Goal: Find specific page/section

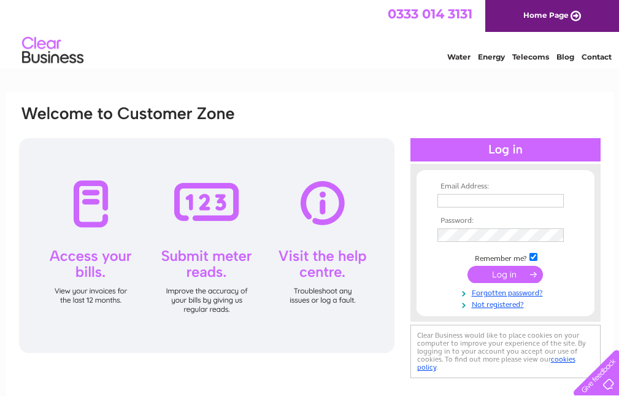
type input "[PERSON_NAME][EMAIL_ADDRESS][DOMAIN_NAME]"
click at [524, 275] on input "submit" at bounding box center [504, 274] width 75 height 17
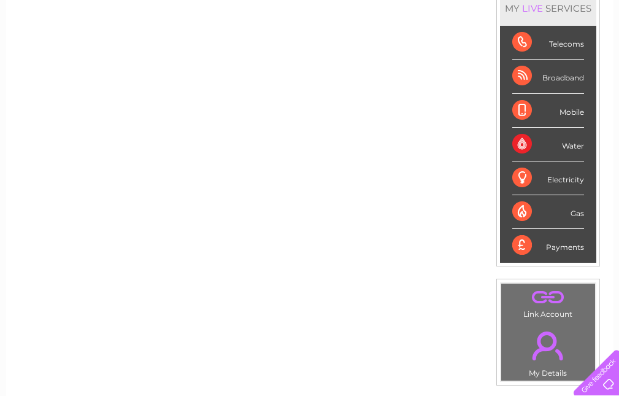
scroll to position [150, 0]
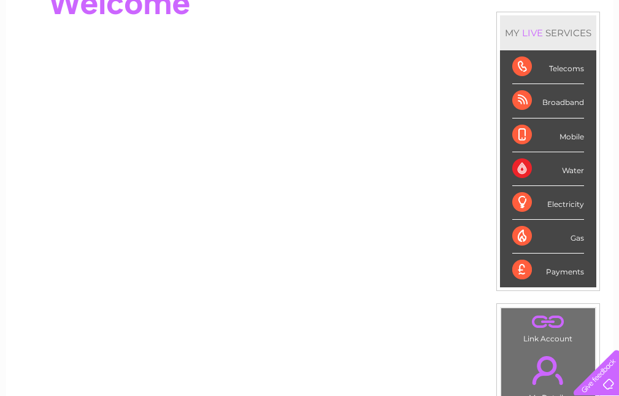
click at [518, 67] on div "Telecoms" at bounding box center [548, 67] width 72 height 34
click at [524, 99] on div "Broadband" at bounding box center [548, 101] width 72 height 34
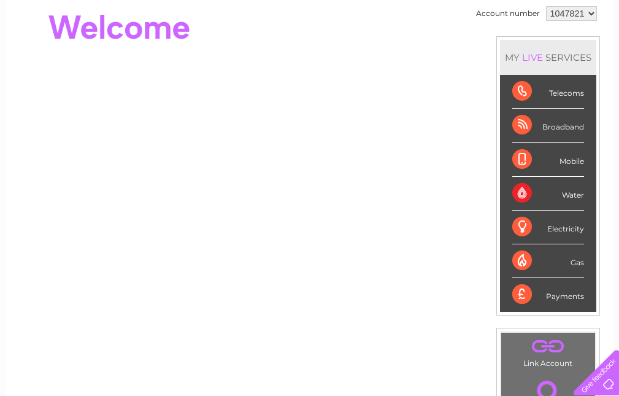
scroll to position [68, 0]
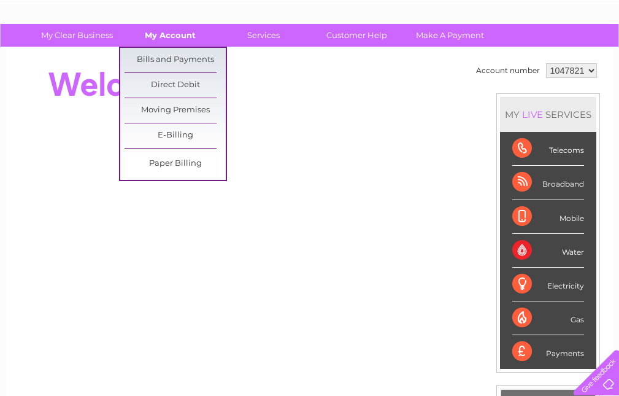
click at [165, 37] on link "My Account" at bounding box center [170, 35] width 101 height 23
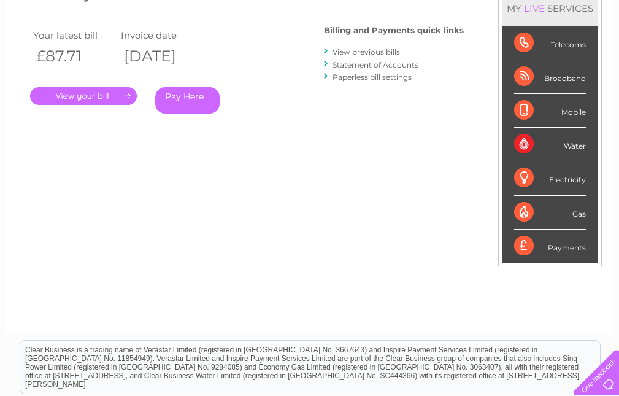
scroll to position [221, 0]
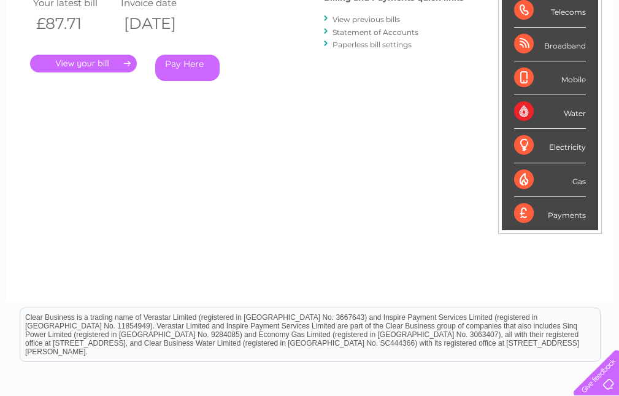
click at [121, 64] on link "." at bounding box center [83, 64] width 107 height 18
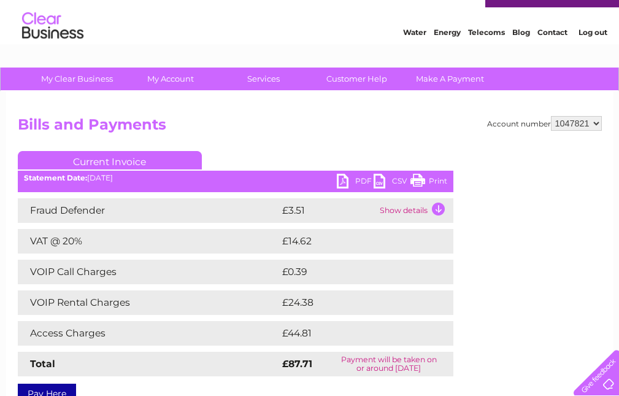
scroll to position [74, 0]
